Goal: Task Accomplishment & Management: Complete application form

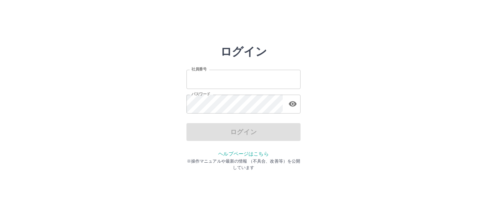
type input "*******"
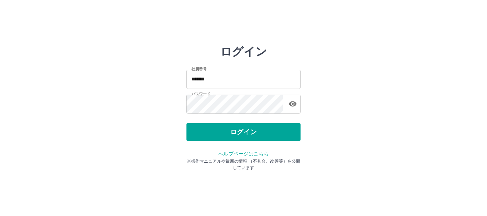
click at [235, 132] on div "ログイン" at bounding box center [243, 132] width 114 height 18
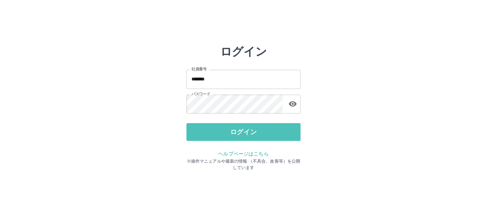
click at [235, 132] on button "ログイン" at bounding box center [243, 132] width 114 height 18
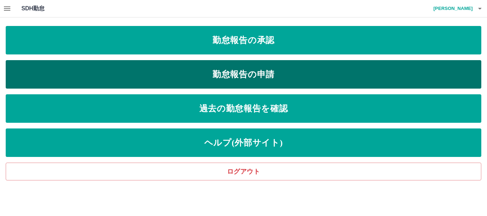
click at [209, 72] on link "勤怠報告の申請" at bounding box center [244, 74] width 476 height 29
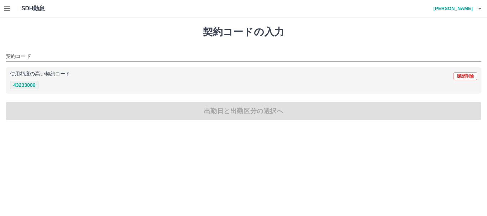
click at [25, 84] on button "43233006" at bounding box center [24, 85] width 29 height 9
type input "********"
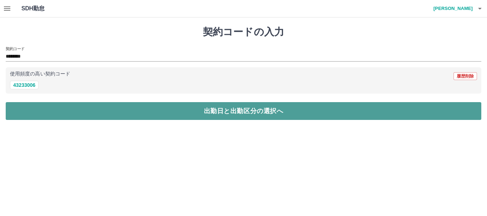
click at [47, 112] on button "出勤日と出勤区分の選択へ" at bounding box center [244, 111] width 476 height 18
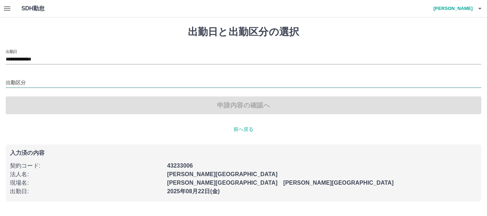
click at [29, 83] on input "出勤区分" at bounding box center [244, 83] width 476 height 9
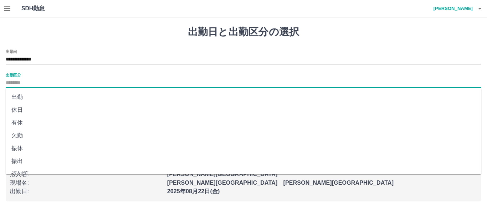
click at [24, 97] on li "出勤" at bounding box center [244, 97] width 476 height 13
type input "**"
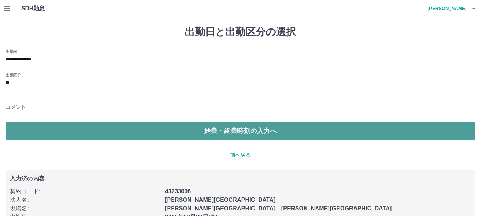
click at [56, 129] on button "始業・終業時刻の入力へ" at bounding box center [240, 131] width 469 height 18
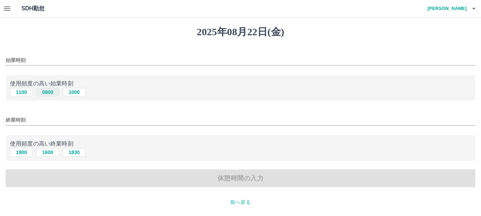
click at [46, 92] on button "0800" at bounding box center [47, 92] width 23 height 9
type input "****"
click at [30, 121] on input "終業時刻" at bounding box center [240, 120] width 469 height 10
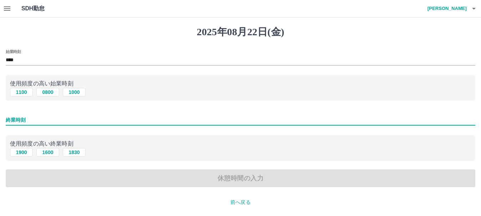
type input "****"
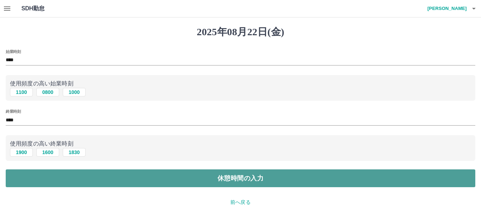
click at [58, 173] on button "休憩時間の入力" at bounding box center [240, 179] width 469 height 18
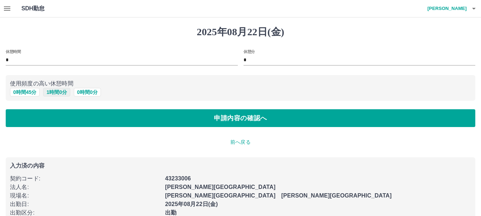
click at [52, 94] on button "1 時間 0 分" at bounding box center [56, 92] width 27 height 9
type input "*"
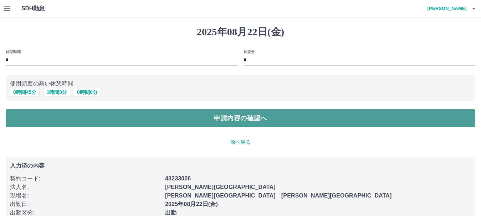
click at [63, 118] on button "申請内容の確認へ" at bounding box center [240, 118] width 469 height 18
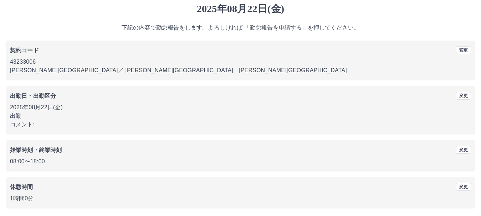
scroll to position [51, 0]
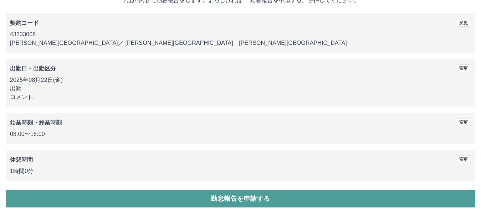
click at [122, 199] on button "勤怠報告を申請する" at bounding box center [240, 199] width 469 height 18
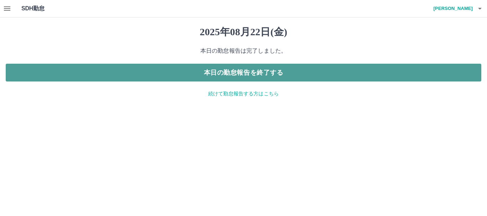
click at [202, 72] on button "本日の勤怠報告を終了する" at bounding box center [244, 73] width 476 height 18
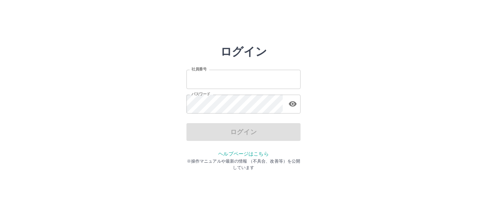
type input "*******"
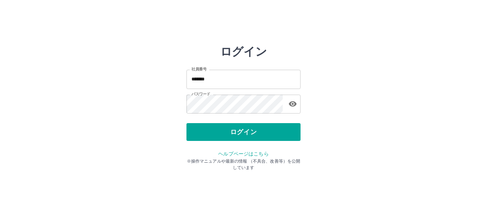
click at [242, 133] on div "ログイン" at bounding box center [243, 132] width 114 height 18
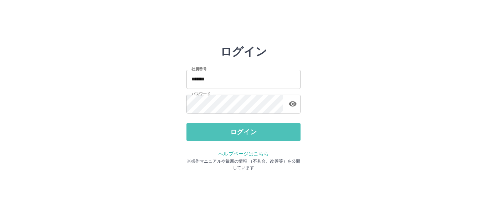
click at [242, 133] on button "ログイン" at bounding box center [243, 132] width 114 height 18
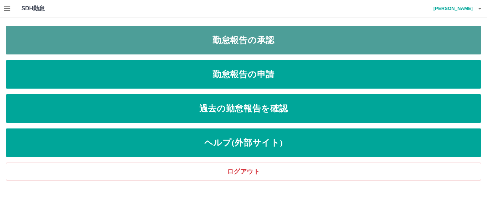
click at [217, 39] on link "勤怠報告の承認" at bounding box center [244, 40] width 476 height 29
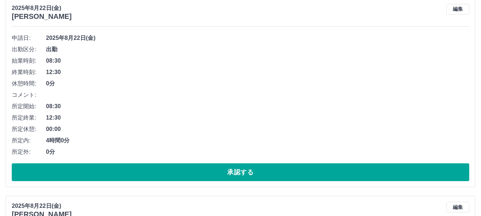
scroll to position [107, 0]
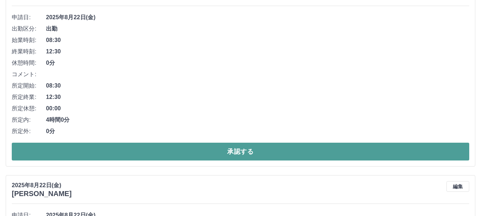
click at [61, 148] on button "承認する" at bounding box center [240, 152] width 457 height 18
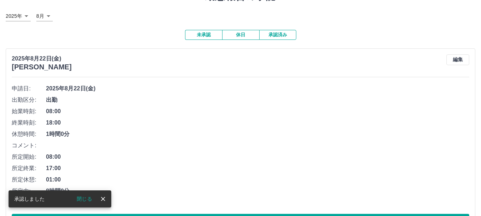
scroll to position [71, 0]
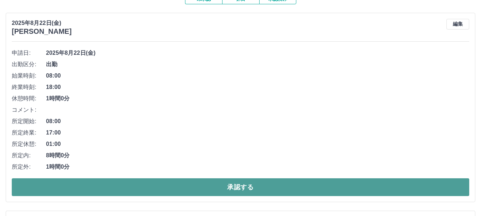
click at [81, 190] on button "承認する" at bounding box center [240, 188] width 457 height 18
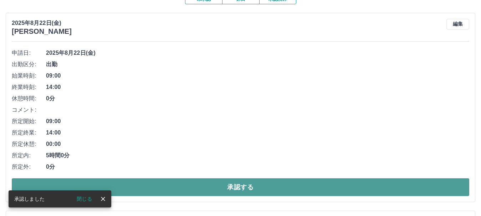
click at [152, 186] on button "承認する" at bounding box center [240, 188] width 457 height 18
click at [151, 189] on button "承認する" at bounding box center [240, 188] width 457 height 18
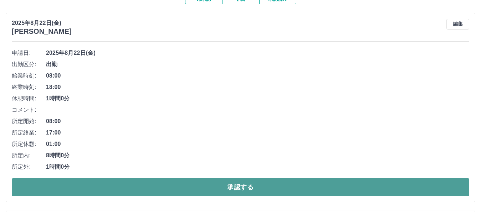
click at [149, 189] on button "承認する" at bounding box center [240, 188] width 457 height 18
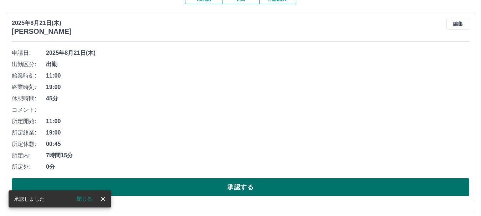
click at [147, 189] on button "承認する" at bounding box center [240, 188] width 457 height 18
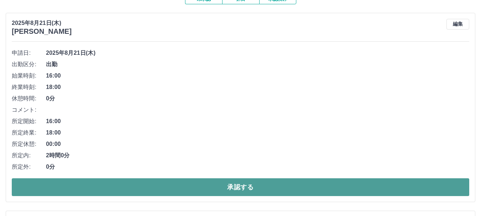
click at [147, 187] on button "承認する" at bounding box center [240, 188] width 457 height 18
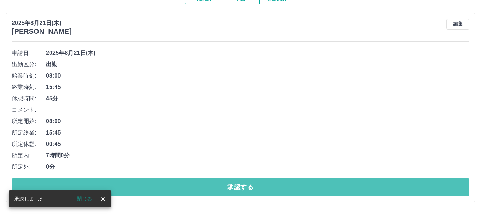
click at [147, 187] on button "承認する" at bounding box center [240, 188] width 457 height 18
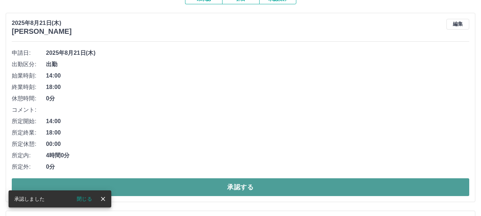
click at [147, 190] on button "承認する" at bounding box center [240, 188] width 457 height 18
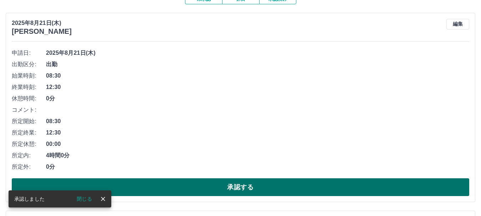
click at [147, 190] on button "承認する" at bounding box center [240, 188] width 457 height 18
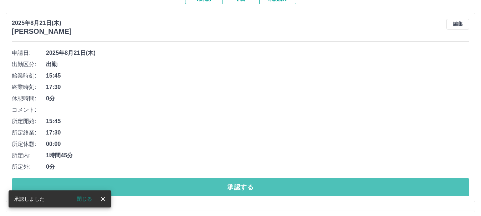
click at [147, 190] on button "承認する" at bounding box center [240, 188] width 457 height 18
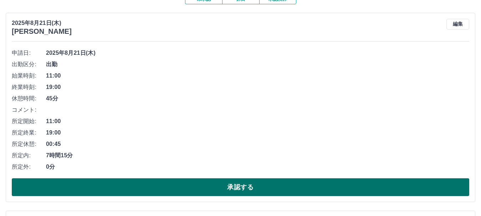
click at [153, 191] on button "承認する" at bounding box center [240, 188] width 457 height 18
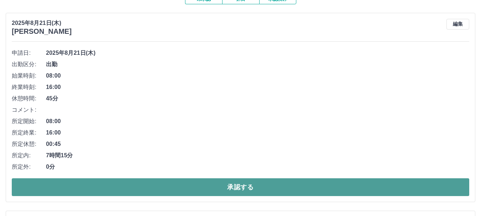
click at [147, 190] on button "承認する" at bounding box center [240, 188] width 457 height 18
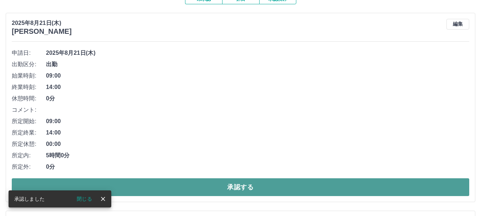
click at [147, 188] on button "承認する" at bounding box center [240, 188] width 457 height 18
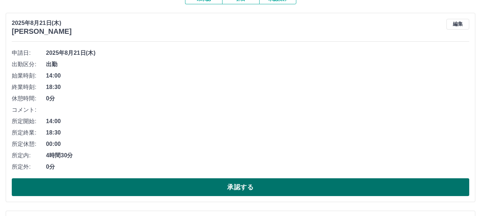
drag, startPoint x: 153, startPoint y: 189, endPoint x: 148, endPoint y: 190, distance: 5.0
click at [153, 189] on button "承認する" at bounding box center [240, 188] width 457 height 18
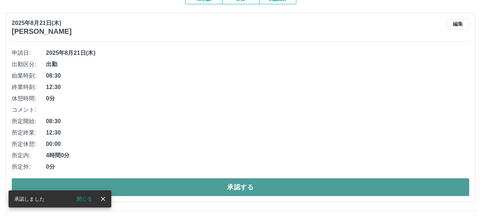
click at [143, 189] on button "承認する" at bounding box center [240, 188] width 457 height 18
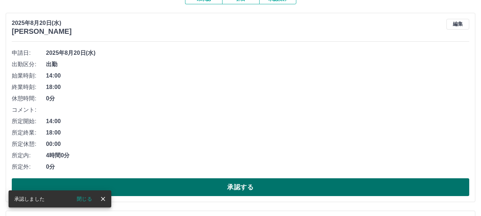
click at [142, 186] on button "承認する" at bounding box center [240, 188] width 457 height 18
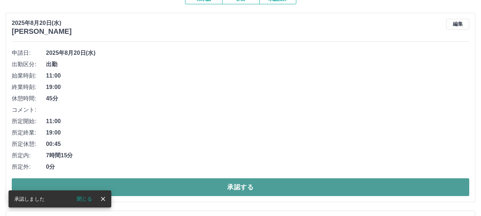
click at [143, 188] on button "承認する" at bounding box center [240, 188] width 457 height 18
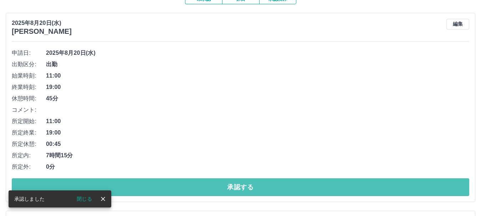
click at [143, 188] on button "承認する" at bounding box center [240, 188] width 457 height 18
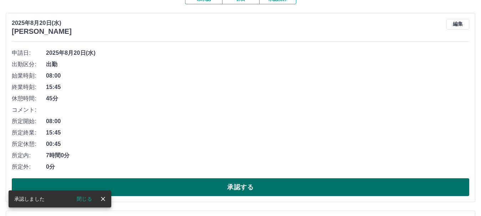
click at [143, 188] on button "承認する" at bounding box center [240, 188] width 457 height 18
click at [148, 192] on button "承認する" at bounding box center [240, 188] width 457 height 18
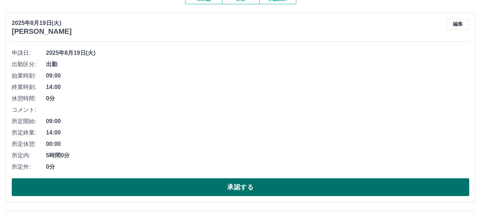
click at [150, 188] on button "承認する" at bounding box center [240, 188] width 457 height 18
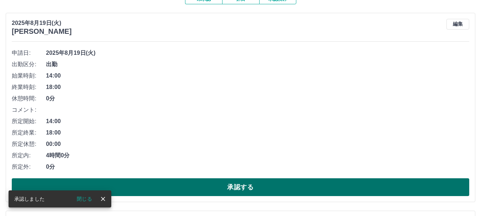
click at [150, 189] on button "承認する" at bounding box center [240, 188] width 457 height 18
